Goal: Task Accomplishment & Management: Manage account settings

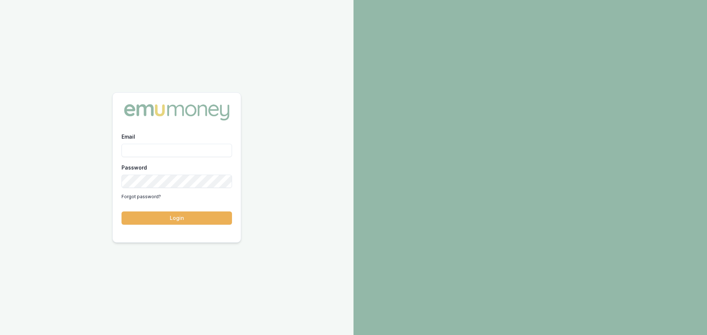
click at [137, 153] on input "Email" at bounding box center [177, 150] width 110 height 13
type input "brad.hearns@emumoney.com.au"
click at [180, 215] on button "Login" at bounding box center [177, 218] width 110 height 13
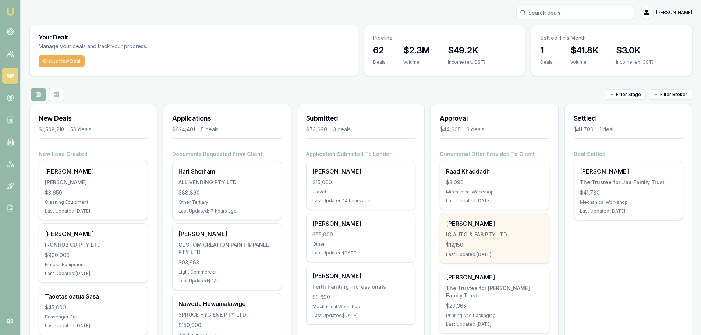
click at [485, 242] on div "$12,150" at bounding box center [494, 245] width 97 height 7
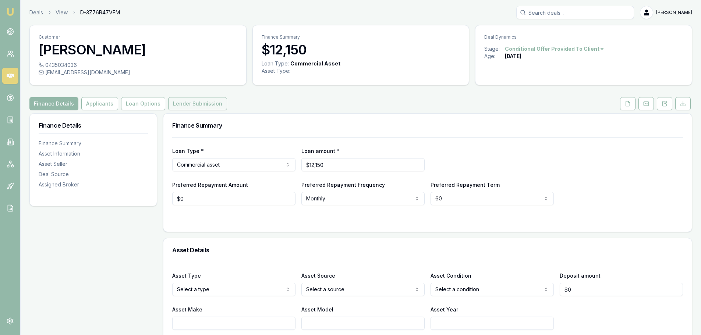
click at [185, 102] on button "Lender Submission" at bounding box center [197, 103] width 59 height 13
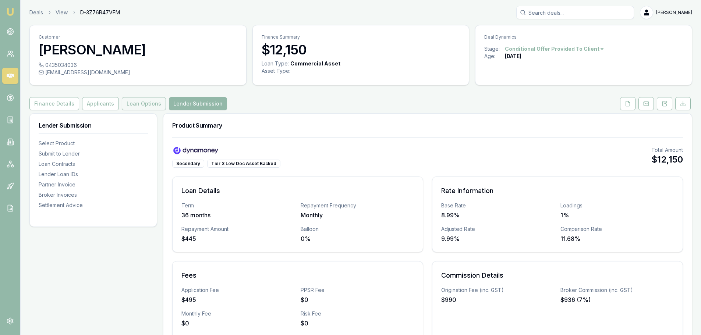
click at [143, 105] on button "Loan Options" at bounding box center [144, 103] width 44 height 13
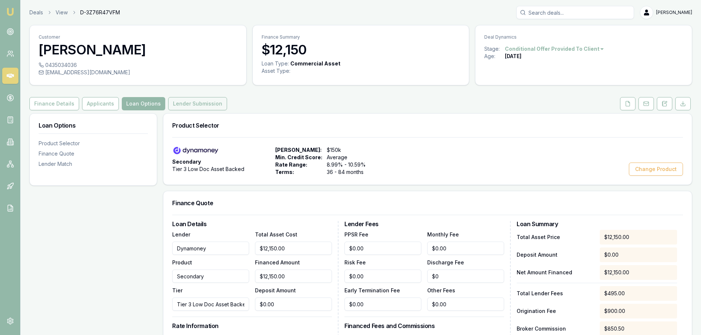
click at [194, 103] on button "Lender Submission" at bounding box center [197, 103] width 59 height 13
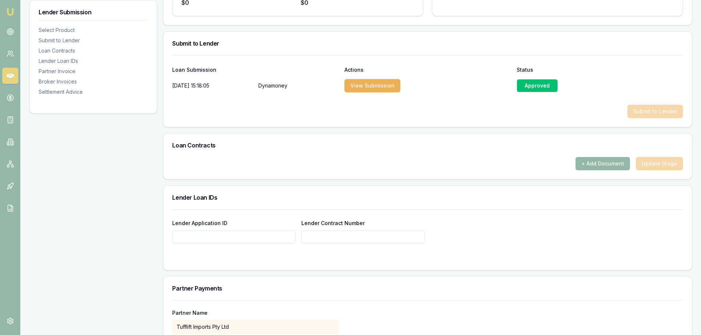
scroll to position [368, 0]
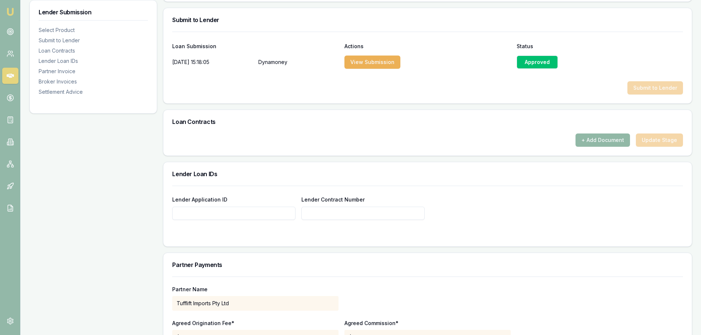
click at [608, 144] on button "+ Add Document" at bounding box center [603, 140] width 54 height 13
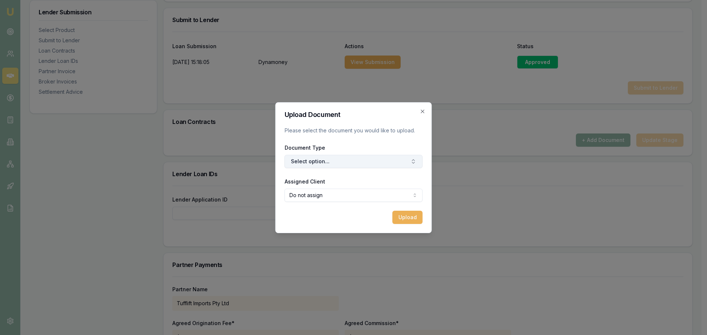
click at [358, 159] on button "Select option..." at bounding box center [354, 161] width 138 height 13
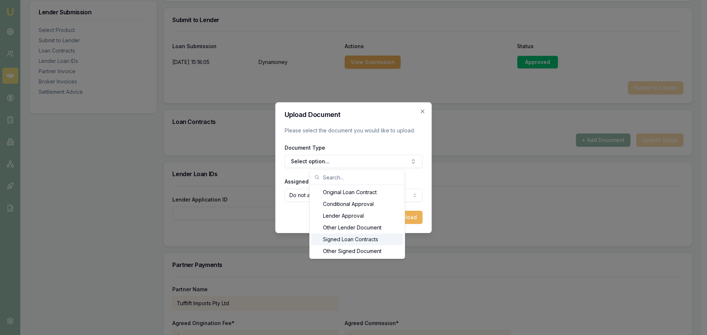
click at [342, 240] on div "Signed Loan Contracts" at bounding box center [357, 240] width 92 height 12
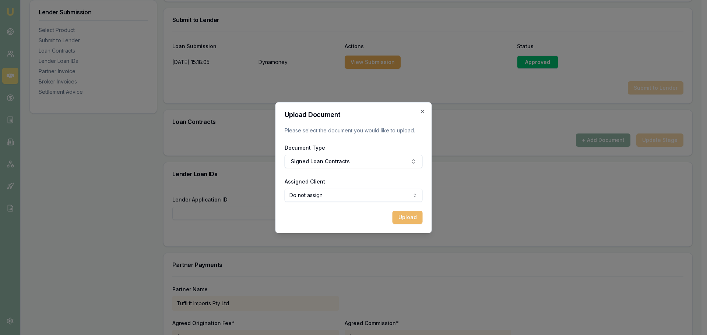
click at [408, 219] on button "Upload" at bounding box center [408, 217] width 30 height 13
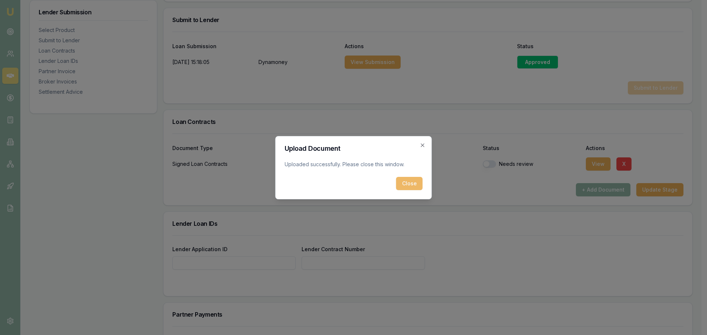
click at [406, 187] on button "Close" at bounding box center [409, 183] width 27 height 13
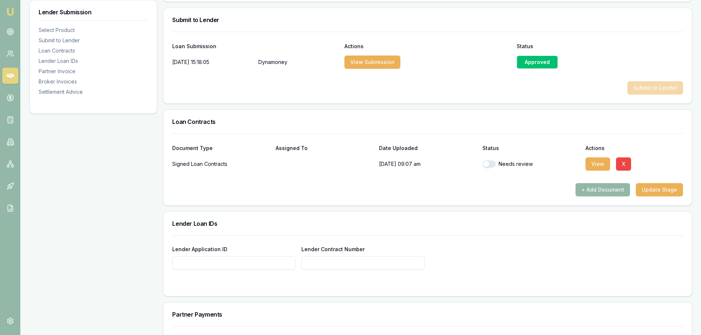
click at [491, 164] on button "button" at bounding box center [489, 164] width 13 height 7
checkbox input "true"
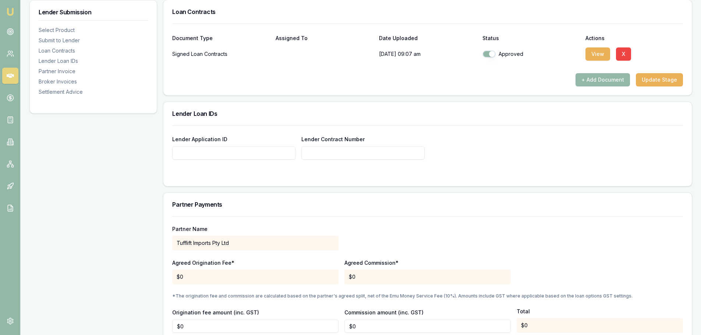
scroll to position [479, 0]
click at [377, 157] on input "Lender Contract Number" at bounding box center [363, 152] width 123 height 13
paste input "C2BRO39978"
type input "C2BRO39978"
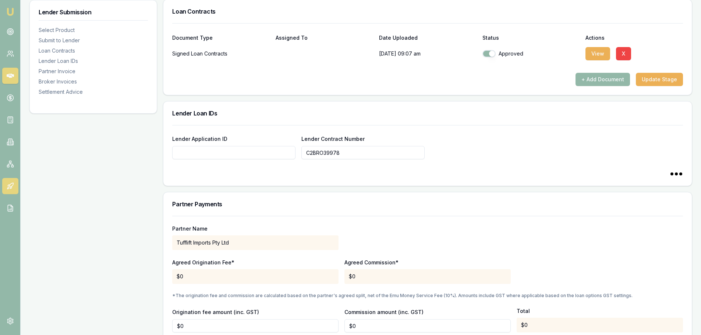
type input "C2BRO39978"
click at [235, 156] on input "Lender Application ID" at bounding box center [233, 152] width 123 height 13
paste input "(G0074674)"
click at [175, 153] on input "(G0074674)" at bounding box center [233, 152] width 123 height 13
click at [221, 152] on input "G0074674)" at bounding box center [233, 152] width 123 height 13
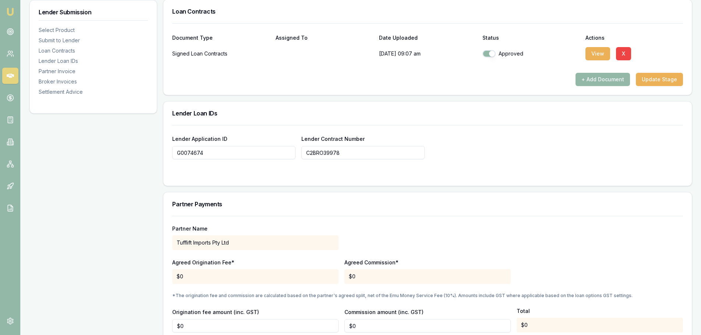
type input "G0074674"
click at [227, 188] on div "Product Summary Secondary Tier 3 Low Doc Asset Backed Total Amount $12,150 Loan…" at bounding box center [427, 97] width 529 height 925
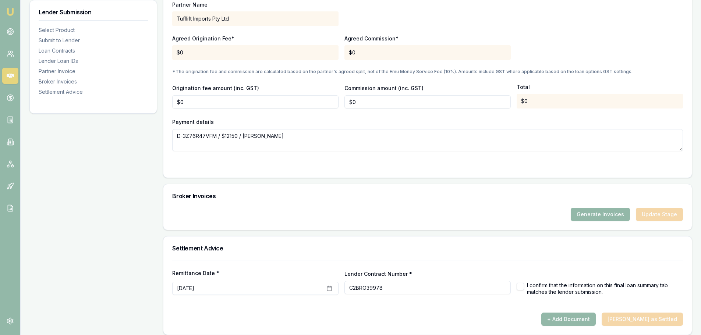
scroll to position [709, 0]
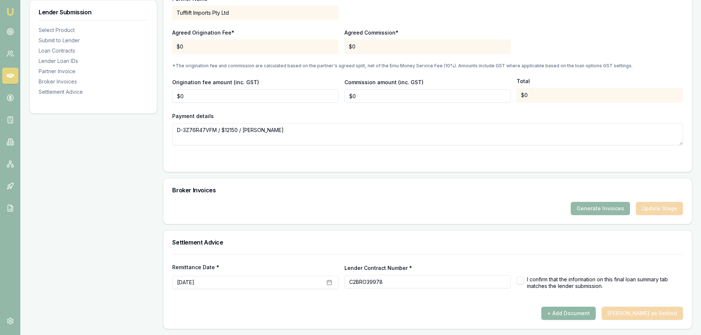
click at [588, 314] on button "+ Add Document" at bounding box center [569, 313] width 54 height 13
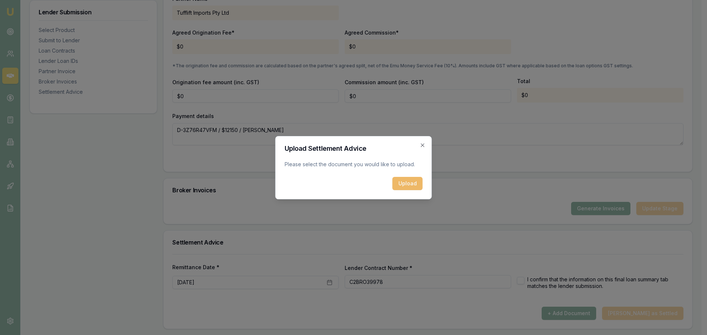
click at [414, 189] on button "Upload" at bounding box center [408, 183] width 30 height 13
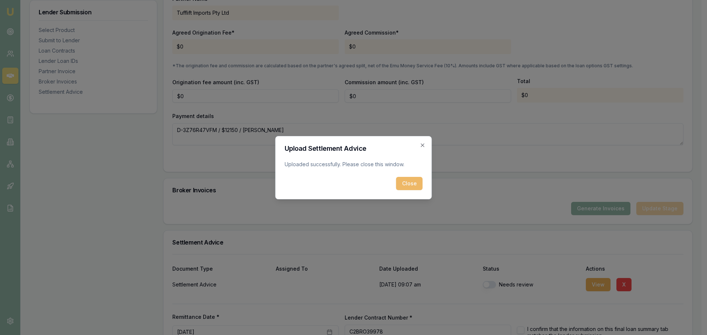
click at [407, 186] on button "Close" at bounding box center [409, 183] width 27 height 13
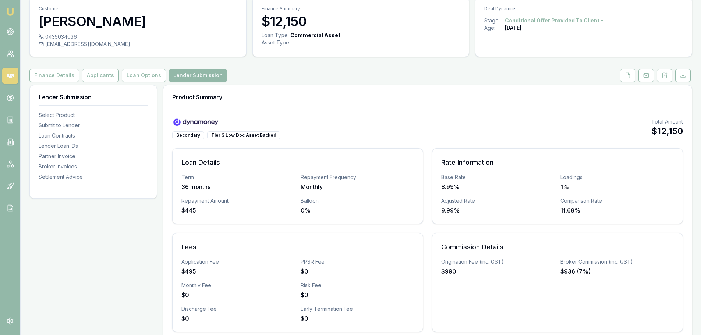
scroll to position [22, 0]
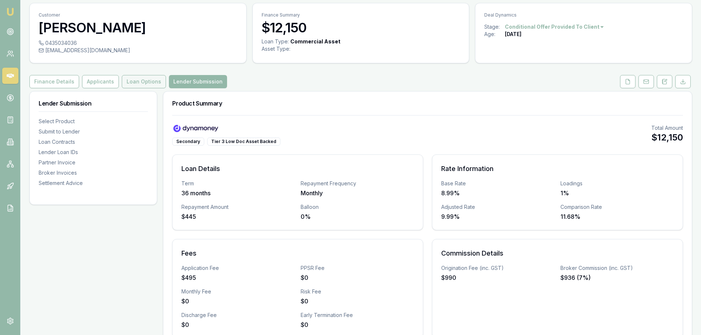
click at [138, 84] on button "Loan Options" at bounding box center [144, 81] width 44 height 13
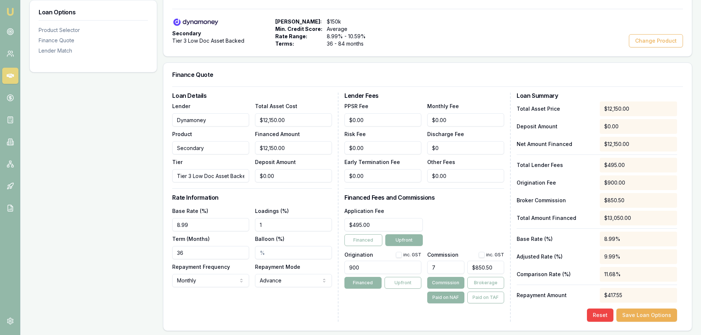
scroll to position [133, 0]
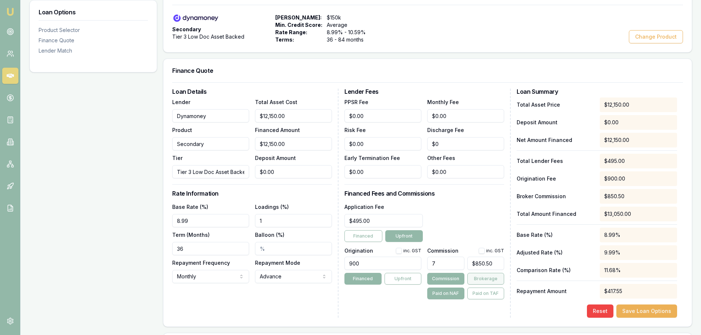
click at [482, 280] on button "Brokerage" at bounding box center [486, 279] width 37 height 12
type input "850.5"
drag, startPoint x: 495, startPoint y: 265, endPoint x: 465, endPoint y: 264, distance: 29.5
click at [465, 264] on div "7 850.5" at bounding box center [465, 262] width 77 height 16
type input "0.06584362139917696"
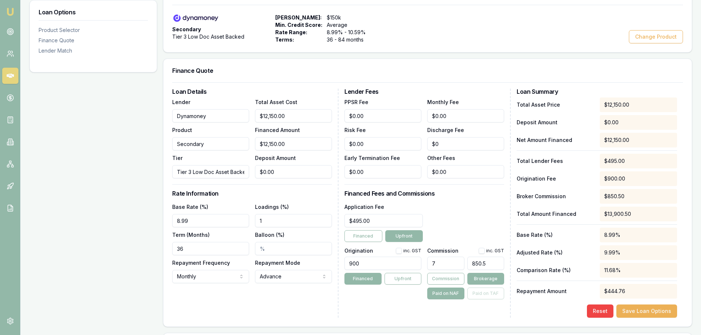
type input "8"
type input "0.6995884773662552"
type input "85"
type input "6.995884773662551"
type input "$850.00"
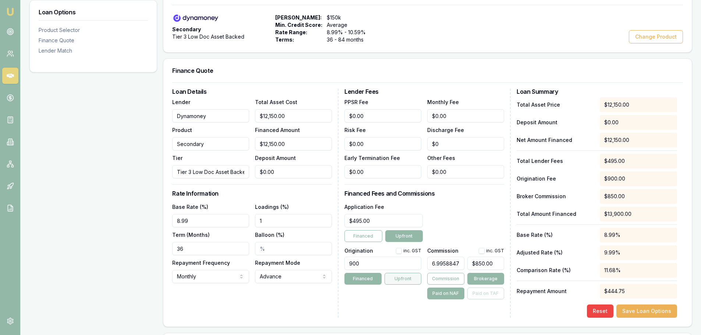
click at [404, 281] on button "Upfront" at bounding box center [403, 279] width 37 height 12
click at [274, 223] on input "1" at bounding box center [293, 220] width 77 height 13
type input "1.00%"
click at [271, 316] on div "Loan Details Lender Dynamoney Product Secondary Tier Tier 3 Low Doc Asset Backe…" at bounding box center [255, 203] width 166 height 229
click at [204, 213] on div "Base Rate (%) 8.99" at bounding box center [210, 215] width 77 height 25
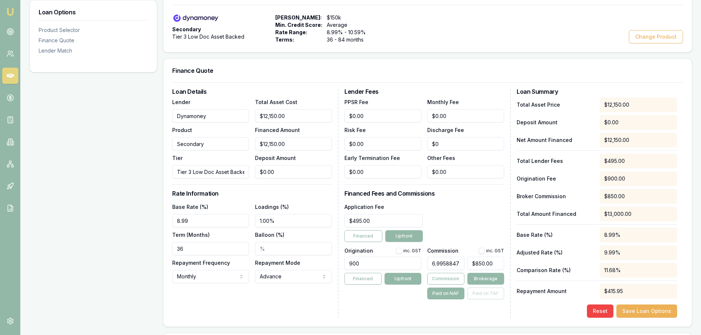
click at [203, 220] on input "8.99" at bounding box center [210, 220] width 77 height 13
type input "8.99%"
click at [398, 265] on input "900" at bounding box center [383, 263] width 77 height 13
type input "900.00"
drag, startPoint x: 450, startPoint y: 309, endPoint x: 556, endPoint y: 313, distance: 106.8
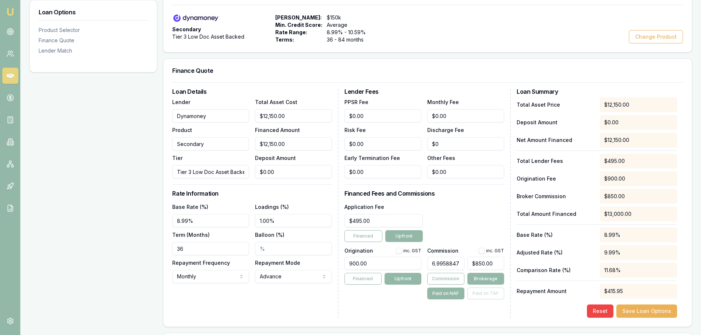
click at [451, 309] on div "Lender Fees PPSR Fee $0.00 Monthly Fee $0.00 Risk Fee $0.00 Discharge Fee $0 Ea…" at bounding box center [428, 203] width 166 height 229
click at [358, 279] on button "Financed" at bounding box center [363, 279] width 37 height 12
click at [650, 313] on button "Save Loan Options" at bounding box center [647, 311] width 61 height 13
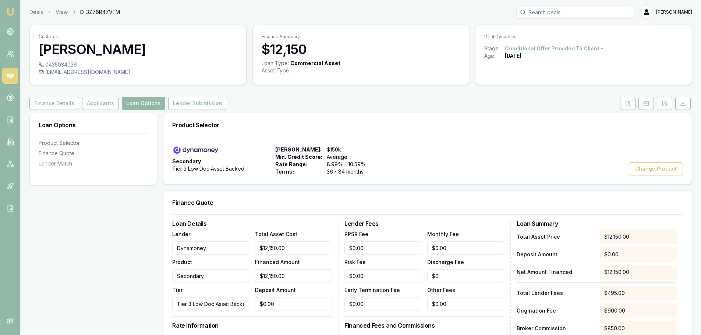
scroll to position [0, 0]
click at [176, 106] on button "Lender Submission" at bounding box center [197, 103] width 59 height 13
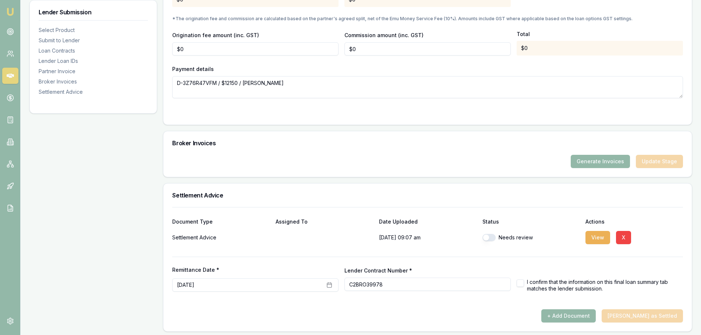
scroll to position [759, 0]
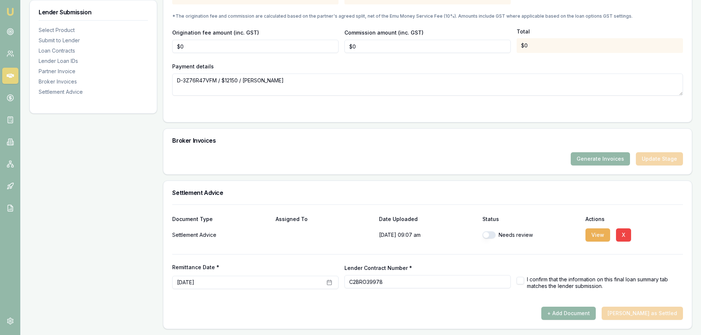
click at [491, 236] on button "button" at bounding box center [489, 235] width 13 height 7
checkbox input "true"
click at [250, 286] on button "October 3rd, 2025" at bounding box center [255, 282] width 166 height 13
click at [230, 218] on button "9" at bounding box center [230, 220] width 12 height 12
click at [344, 312] on div "+ Add Document Mark Deal as Settled" at bounding box center [427, 313] width 511 height 13
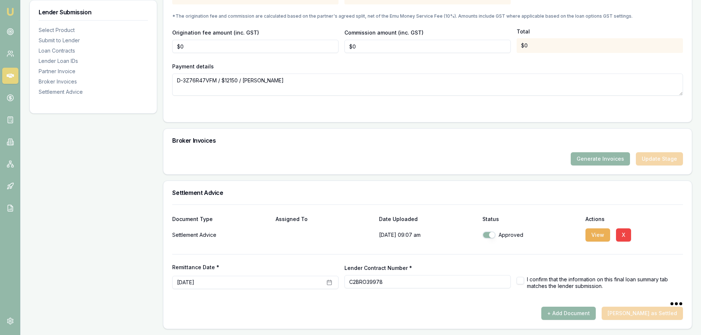
click at [522, 281] on button "button" at bounding box center [520, 280] width 7 height 7
click at [520, 283] on button "button" at bounding box center [520, 280] width 7 height 7
checkbox input "true"
click at [662, 315] on button "Mark Deal as Settled" at bounding box center [642, 313] width 81 height 13
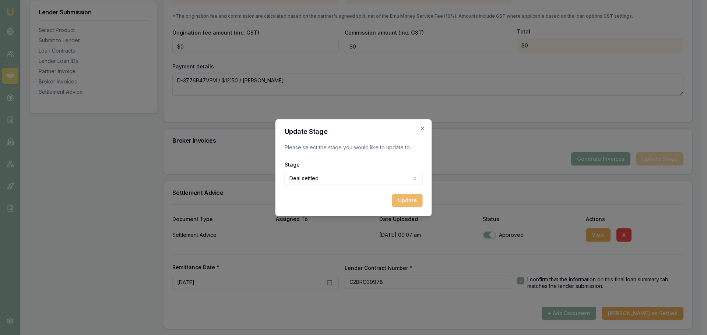
click at [410, 199] on button "Update" at bounding box center [407, 200] width 31 height 13
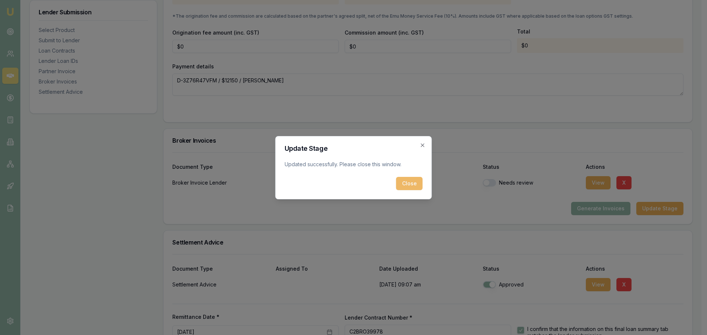
click at [414, 183] on button "Close" at bounding box center [409, 183] width 27 height 13
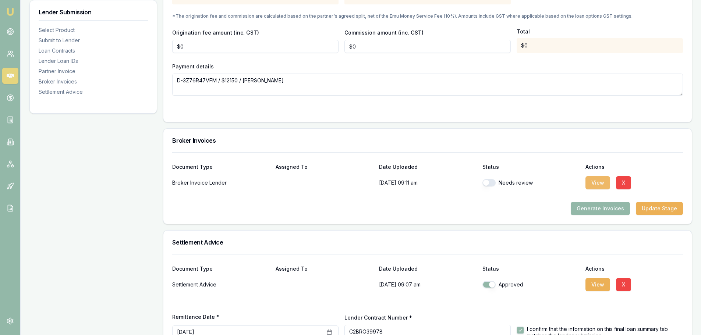
click at [599, 183] on button "View" at bounding box center [598, 182] width 25 height 13
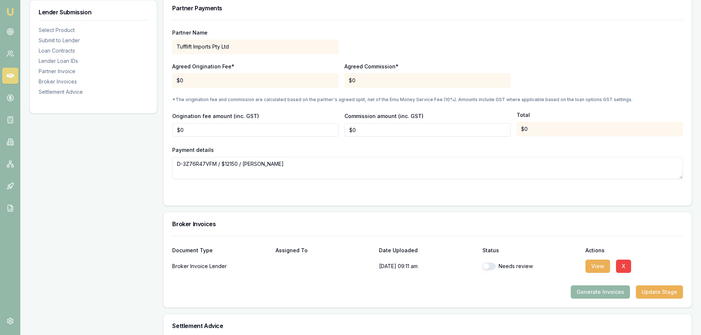
scroll to position [808, 0]
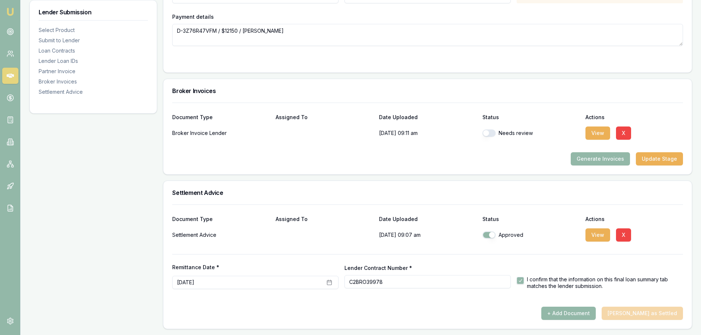
click at [494, 133] on button "button" at bounding box center [489, 133] width 13 height 7
checkbox input "true"
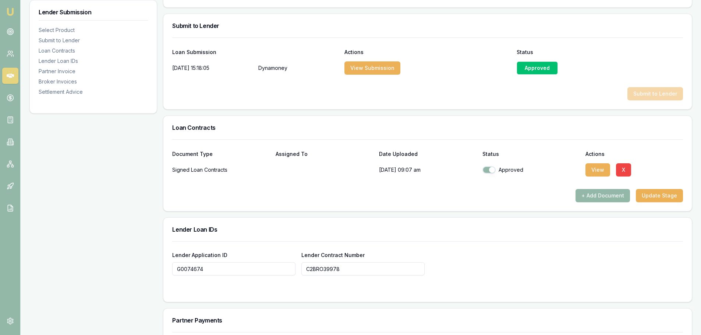
scroll to position [0, 0]
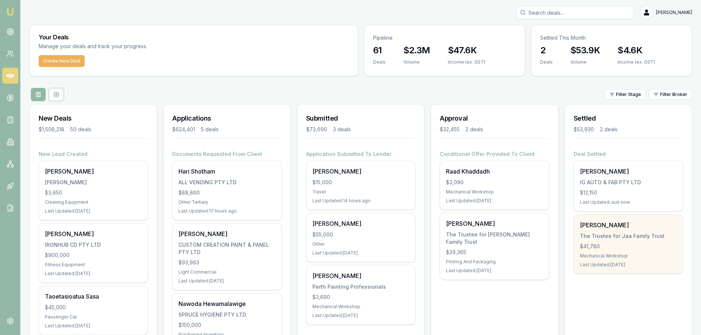
click at [621, 239] on div "The Trustee for Jaa Family Trust" at bounding box center [628, 236] width 97 height 7
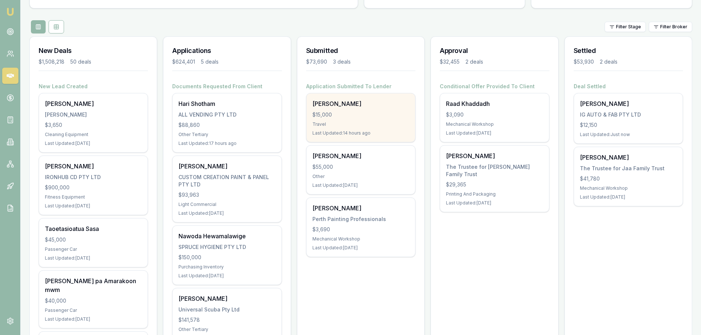
scroll to position [74, 0]
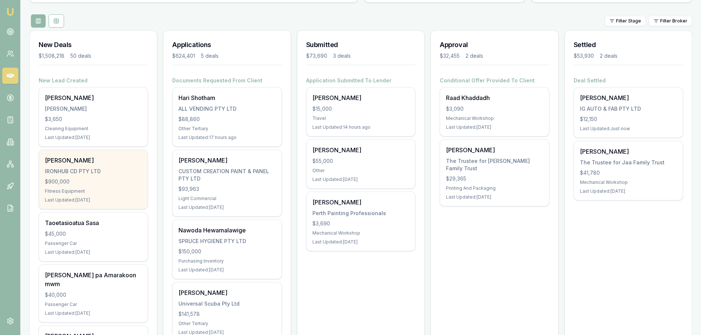
click at [113, 176] on div "Amanjot Bola IRONHUB CD PTY LTD $900,000 Fitness Equipment Last Updated: 2 days…" at bounding box center [93, 179] width 109 height 59
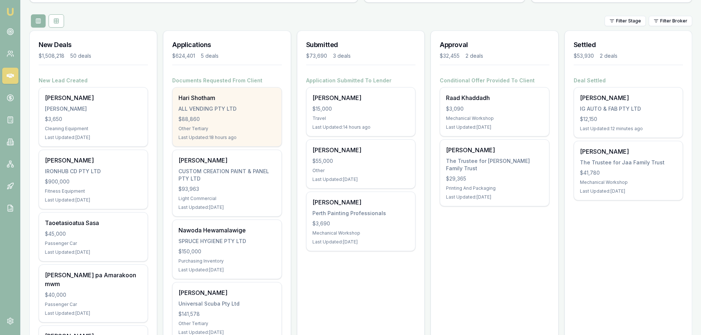
click at [243, 116] on div "$88,860" at bounding box center [227, 119] width 97 height 7
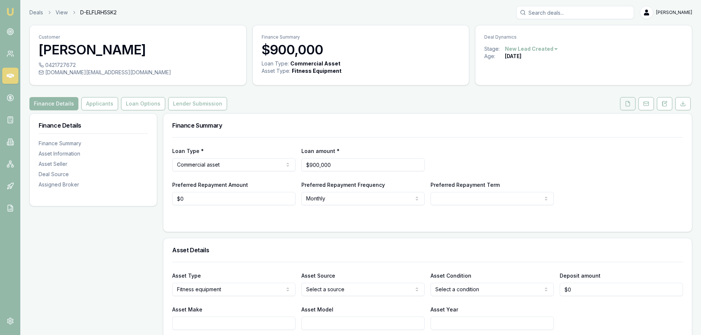
click at [633, 107] on button at bounding box center [627, 103] width 15 height 13
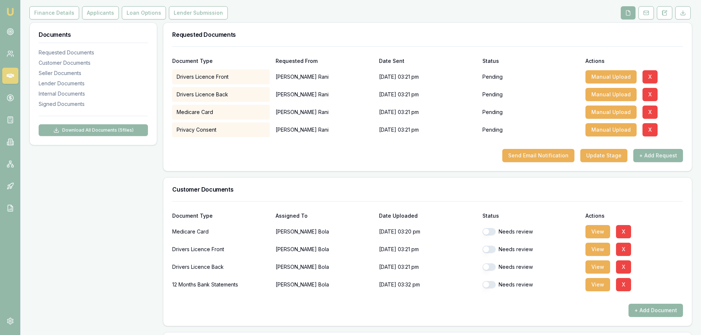
scroll to position [147, 0]
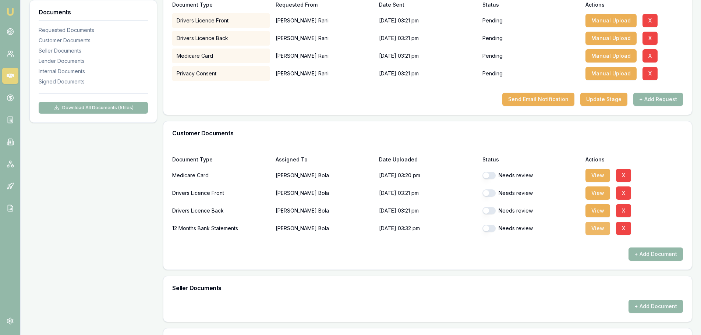
click at [591, 227] on button "View" at bounding box center [598, 228] width 25 height 13
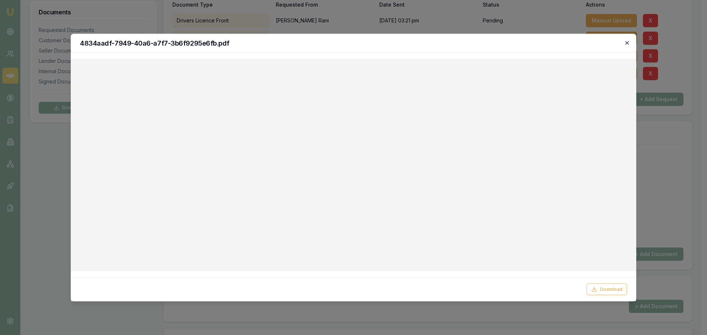
click at [629, 43] on icon "button" at bounding box center [627, 43] width 6 height 6
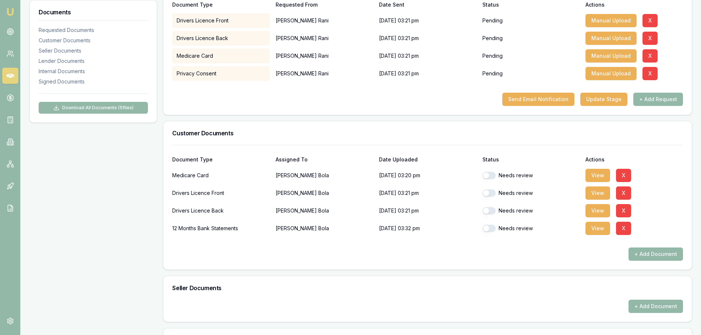
click at [127, 225] on div "Documents Requested Documents Customer Documents Seller Documents Lender Docume…" at bounding box center [93, 247] width 128 height 563
click at [63, 79] on div "Signed Documents" at bounding box center [93, 81] width 109 height 7
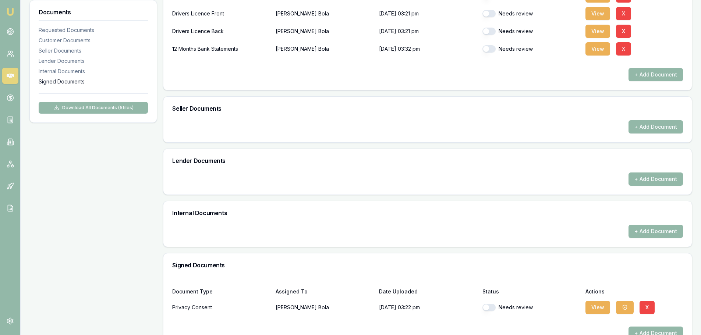
scroll to position [347, 0]
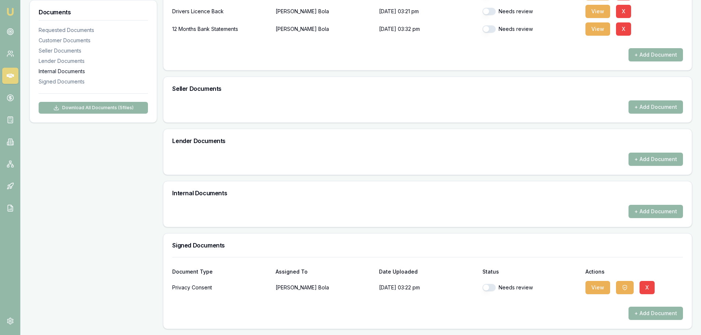
click at [62, 71] on div "Internal Documents" at bounding box center [93, 71] width 109 height 7
click at [62, 60] on div "Lender Documents" at bounding box center [93, 60] width 109 height 7
click at [61, 50] on div "Seller Documents" at bounding box center [93, 50] width 109 height 7
click at [60, 39] on div "Customer Documents" at bounding box center [93, 40] width 109 height 7
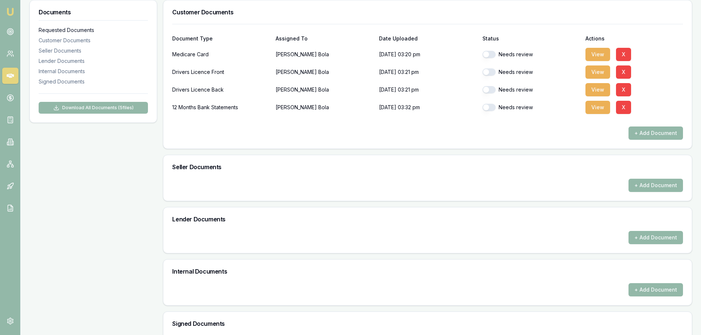
click at [59, 31] on div "Requested Documents" at bounding box center [93, 30] width 109 height 7
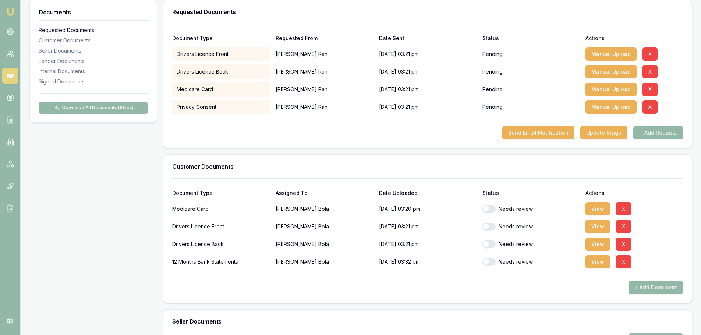
scroll to position [113, 0]
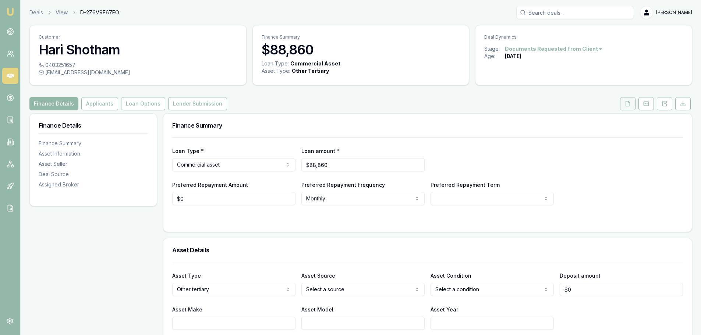
click at [629, 103] on icon at bounding box center [628, 104] width 6 height 6
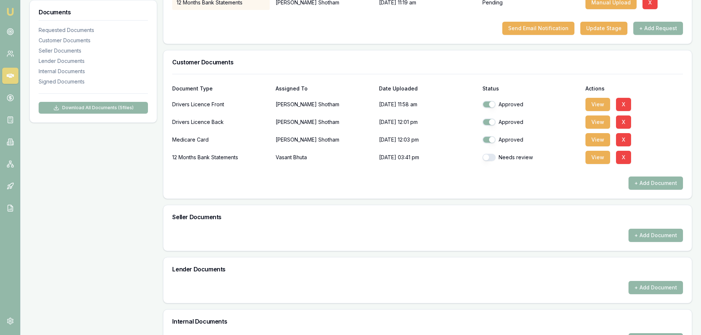
scroll to position [184, 0]
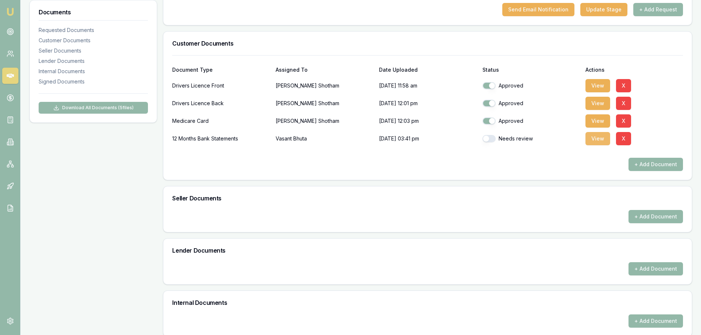
click at [599, 138] on button "View" at bounding box center [598, 138] width 25 height 13
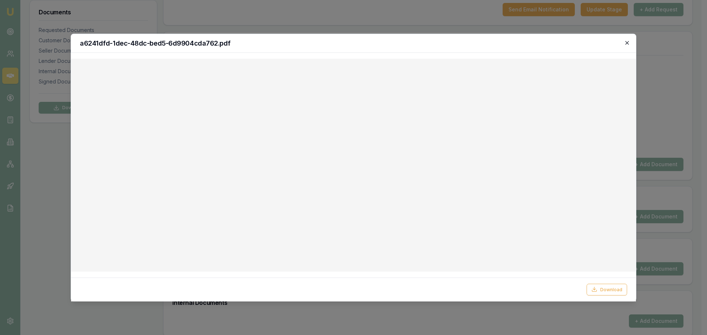
click at [628, 44] on icon "button" at bounding box center [627, 43] width 6 height 6
